Goal: Transaction & Acquisition: Download file/media

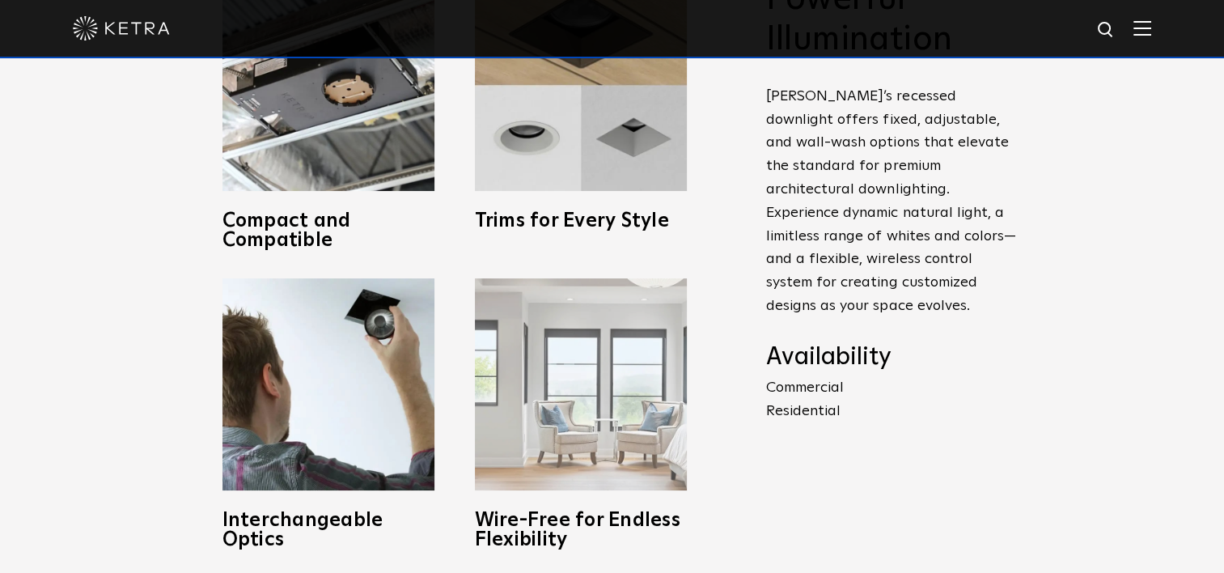
scroll to position [566, 0]
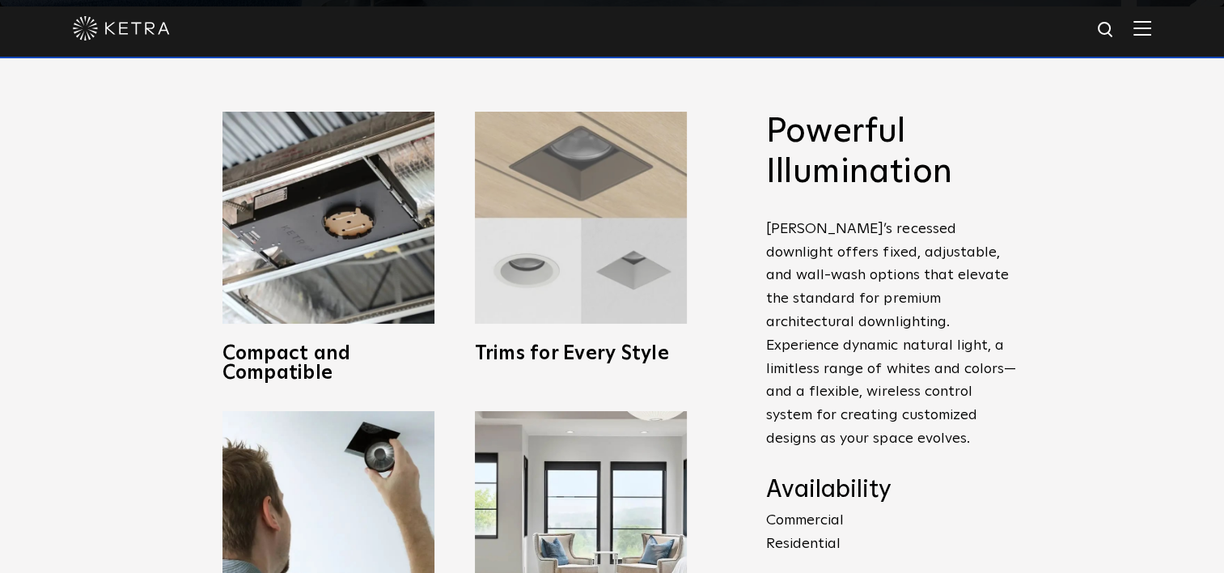
click at [644, 272] on img at bounding box center [581, 218] width 212 height 212
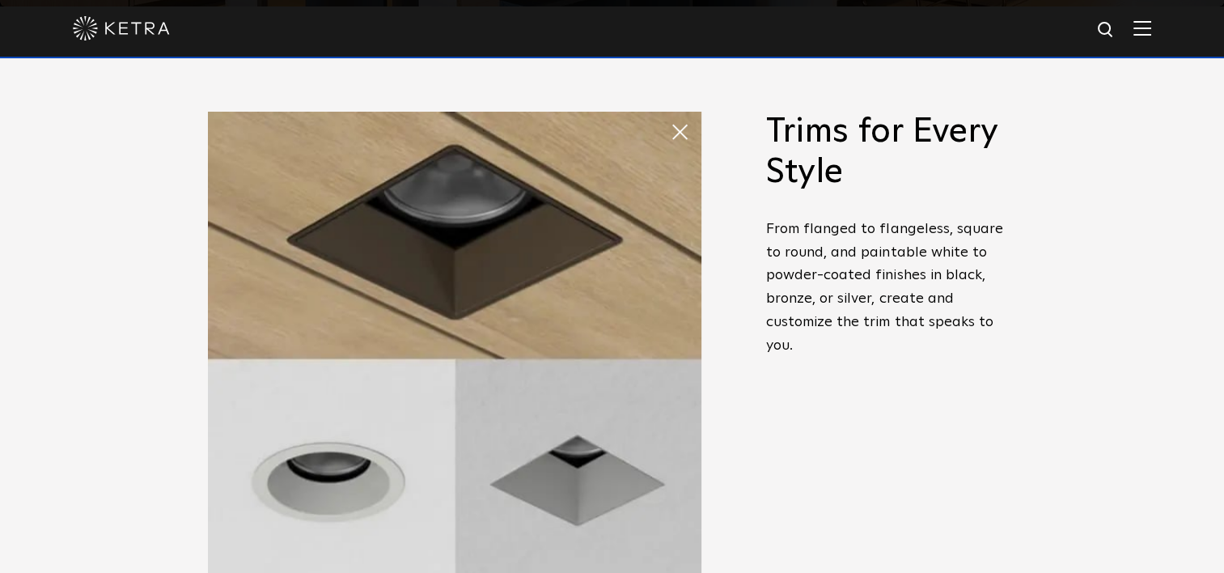
click at [670, 116] on span at bounding box center [670, 116] width 0 height 0
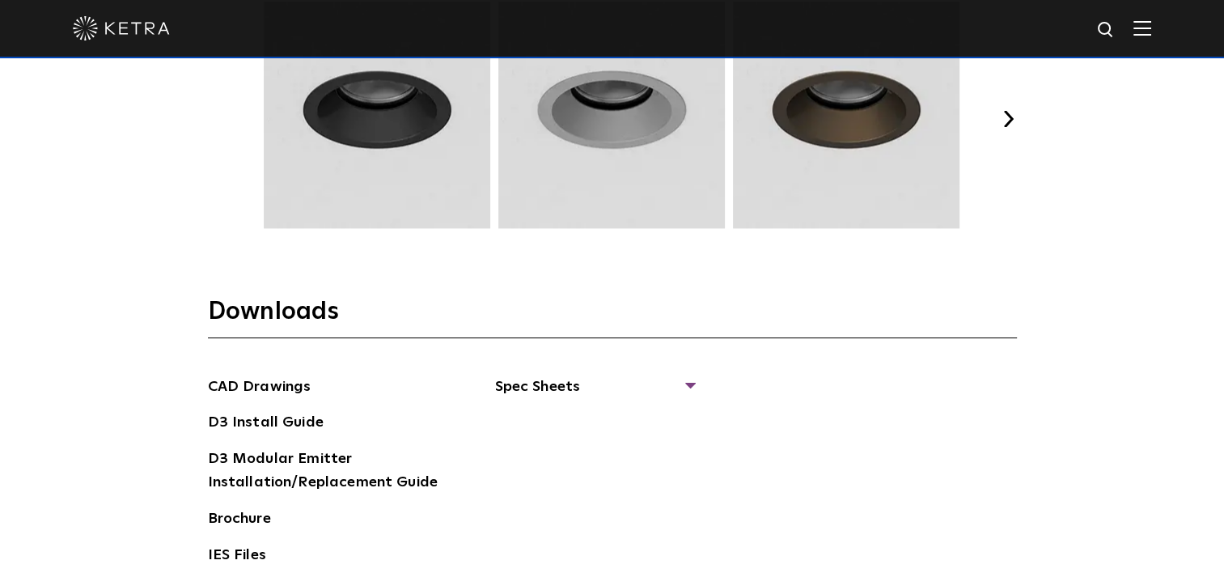
scroll to position [2427, 0]
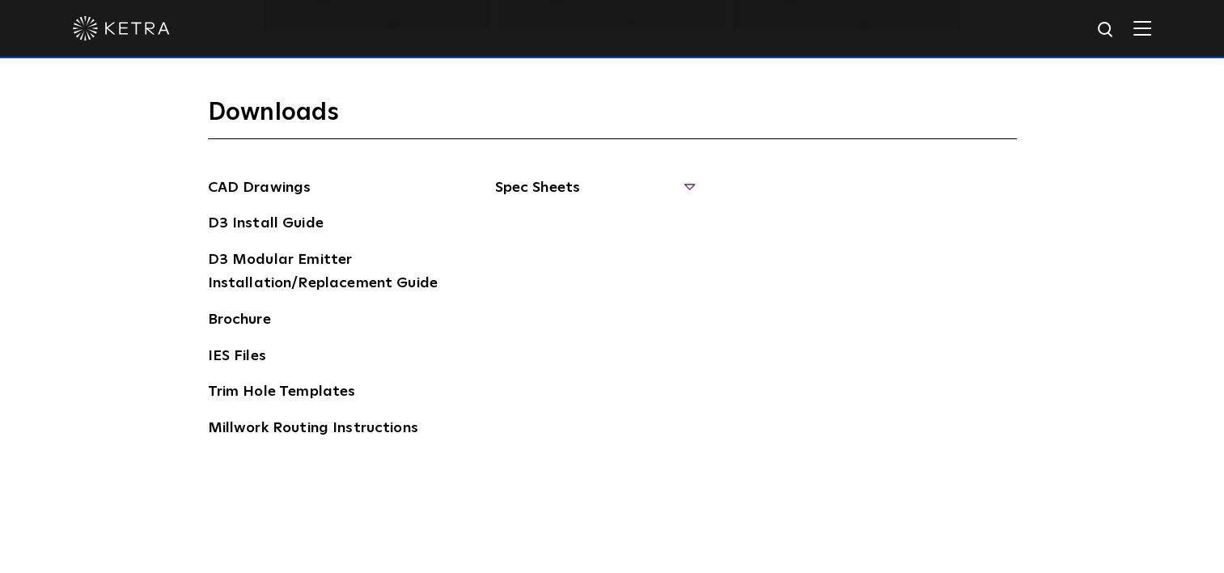
click at [550, 176] on span "Spec Sheets" at bounding box center [594, 194] width 198 height 36
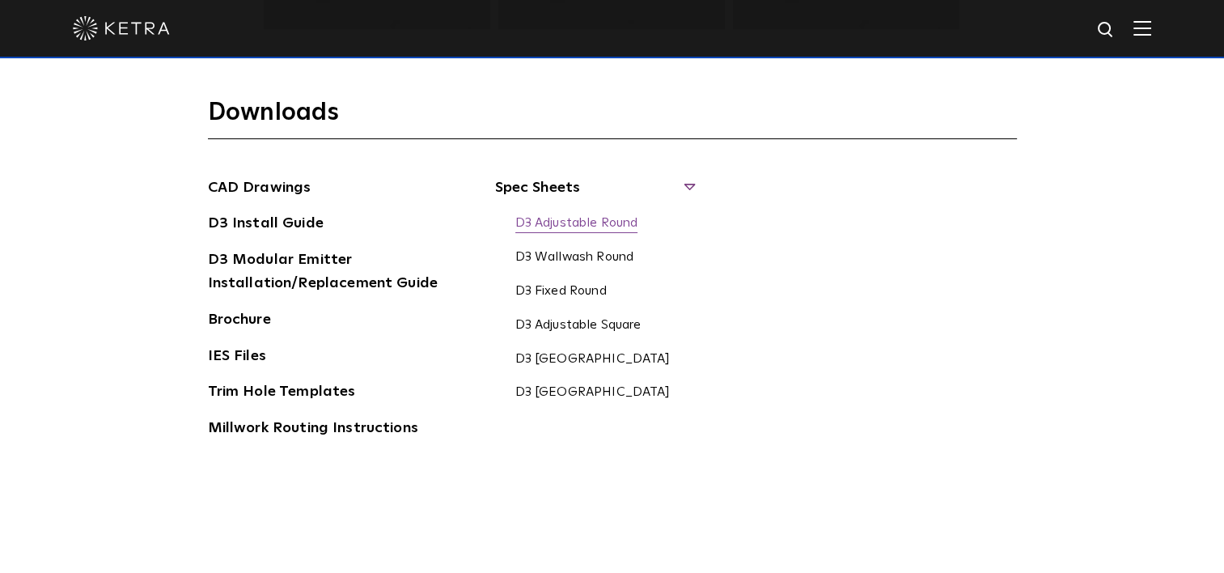
click at [585, 217] on link "D3 Adjustable Round" at bounding box center [576, 224] width 123 height 18
click at [603, 254] on link "D3 Wallwash Round" at bounding box center [574, 258] width 119 height 18
click at [553, 283] on link "D3 Fixed Round" at bounding box center [560, 292] width 91 height 18
click at [560, 320] on link "D3 Adjustable Square" at bounding box center [578, 326] width 126 height 18
click at [589, 351] on link "D3 [GEOGRAPHIC_DATA]" at bounding box center [592, 360] width 155 height 18
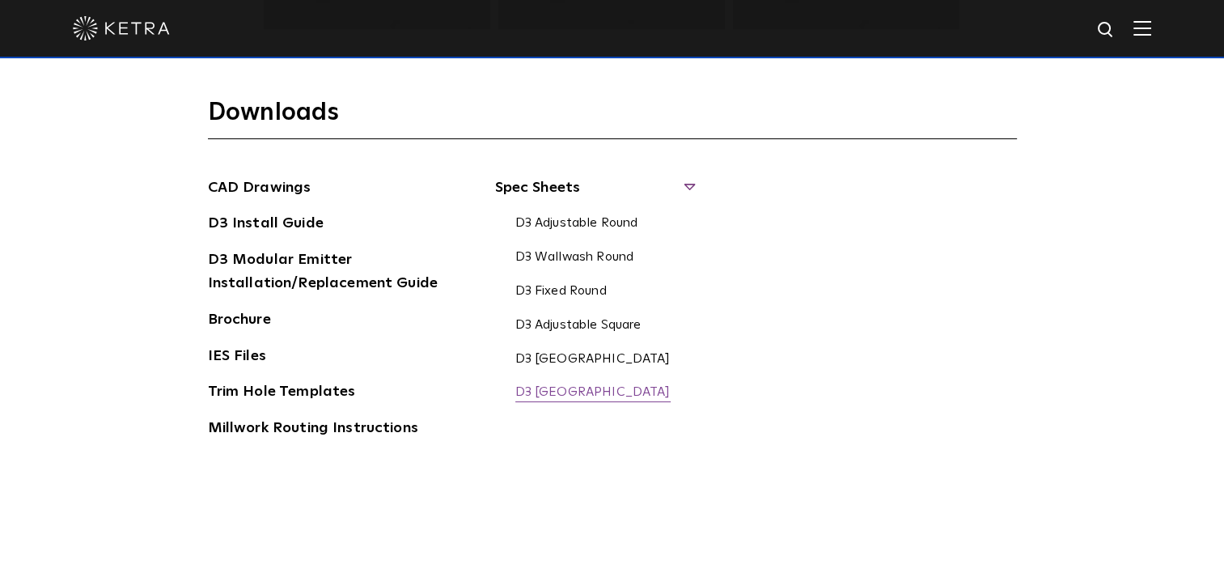
click at [564, 397] on link "D3 [GEOGRAPHIC_DATA]" at bounding box center [592, 393] width 155 height 18
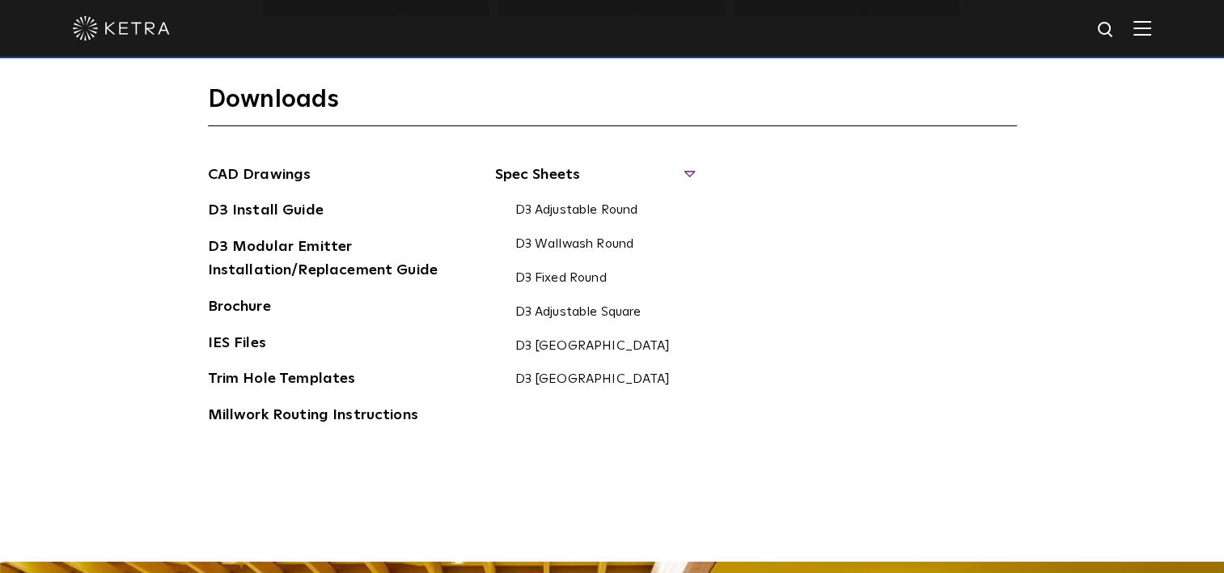
scroll to position [2589, 0]
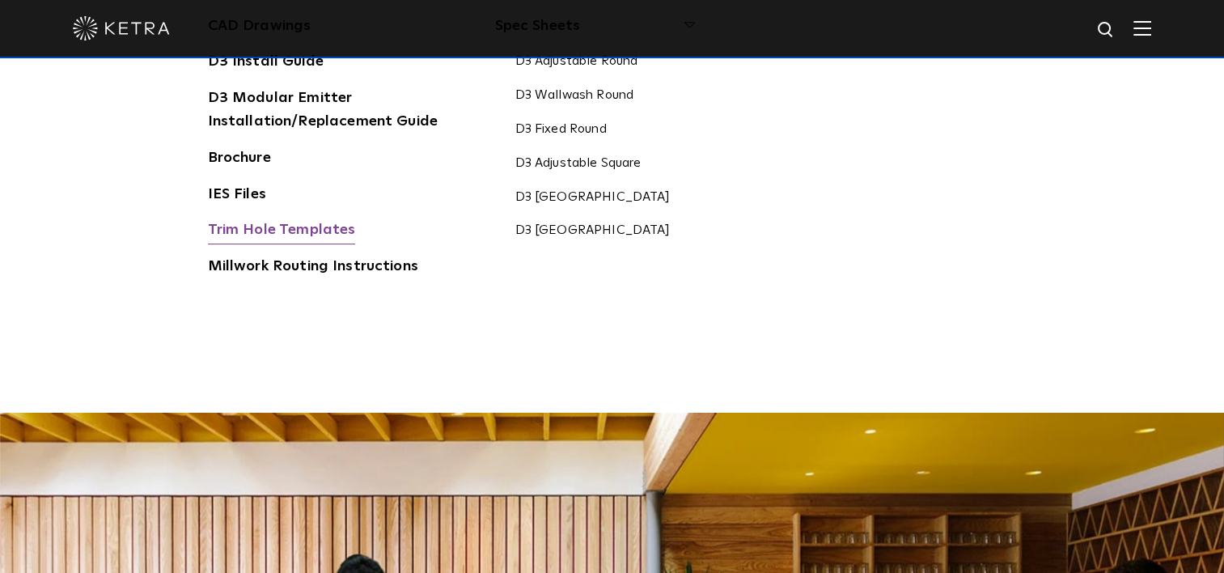
click at [298, 223] on link "Trim Hole Templates" at bounding box center [282, 231] width 148 height 26
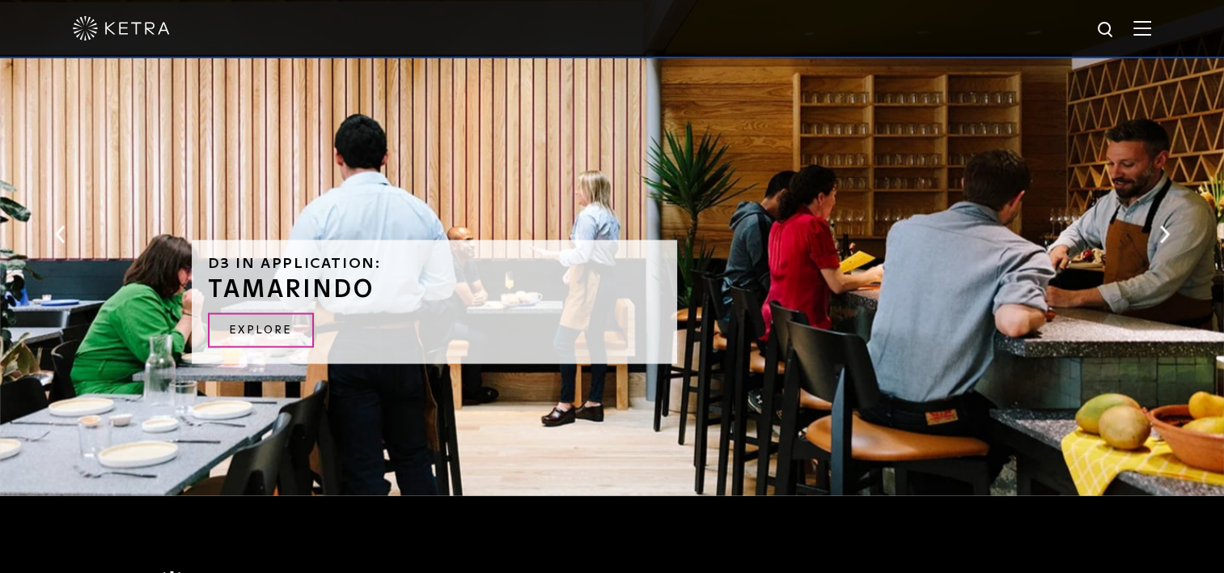
scroll to position [3463, 0]
